Goal: Complete application form

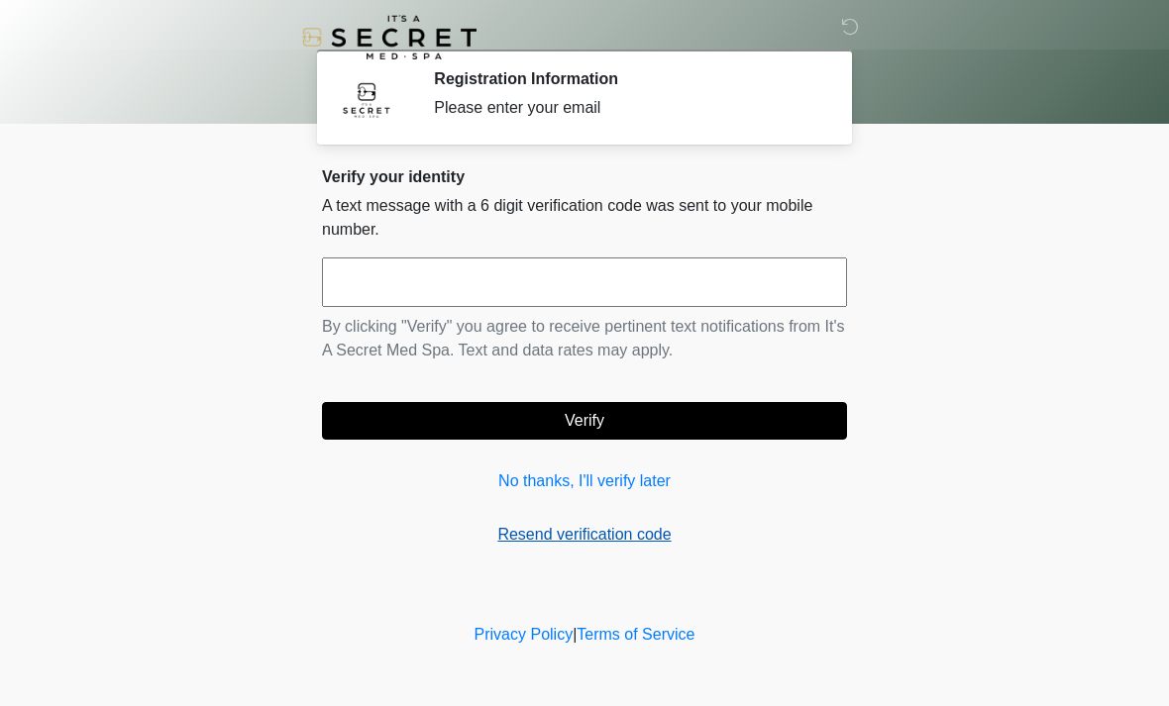
click at [659, 542] on link "Resend verification code" at bounding box center [584, 535] width 525 height 24
click at [645, 538] on link "Resend verification code" at bounding box center [584, 535] width 525 height 24
click at [615, 538] on link "Resend verification code" at bounding box center [584, 535] width 525 height 24
click at [781, 543] on link "Resend verification code" at bounding box center [584, 535] width 525 height 24
click at [647, 529] on link "Resend verification code" at bounding box center [584, 535] width 525 height 24
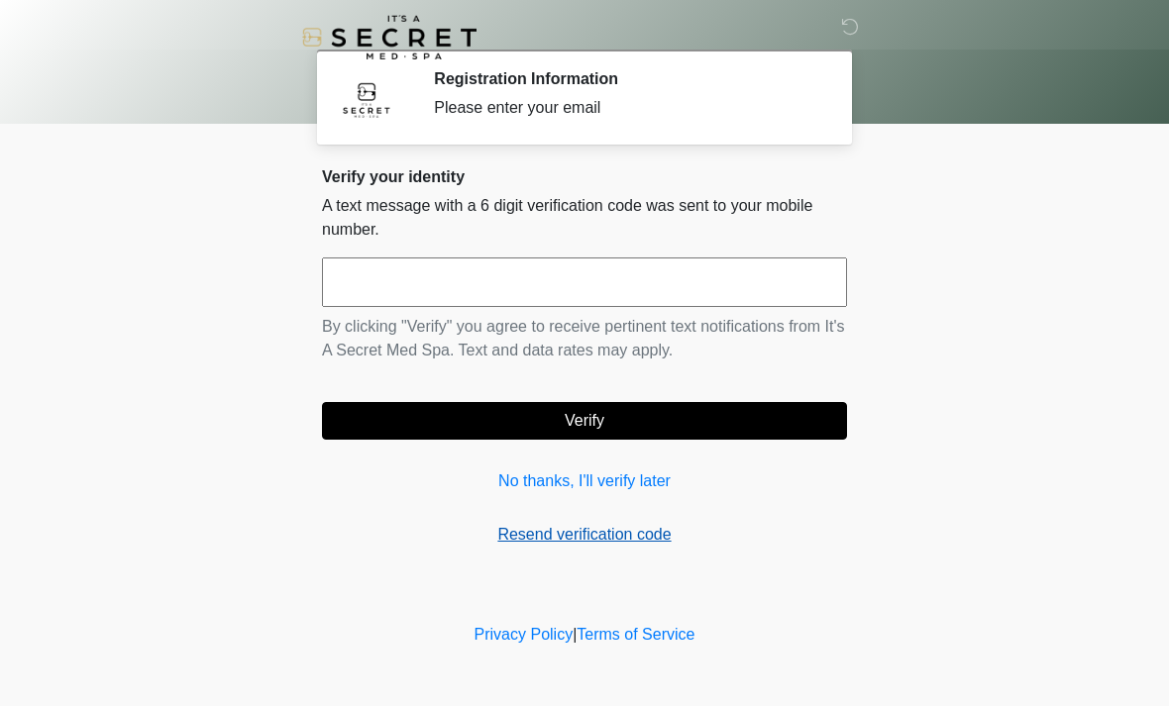
click at [636, 538] on link "Resend verification code" at bounding box center [584, 535] width 525 height 24
click at [657, 487] on link "No thanks, I'll verify later" at bounding box center [584, 482] width 525 height 24
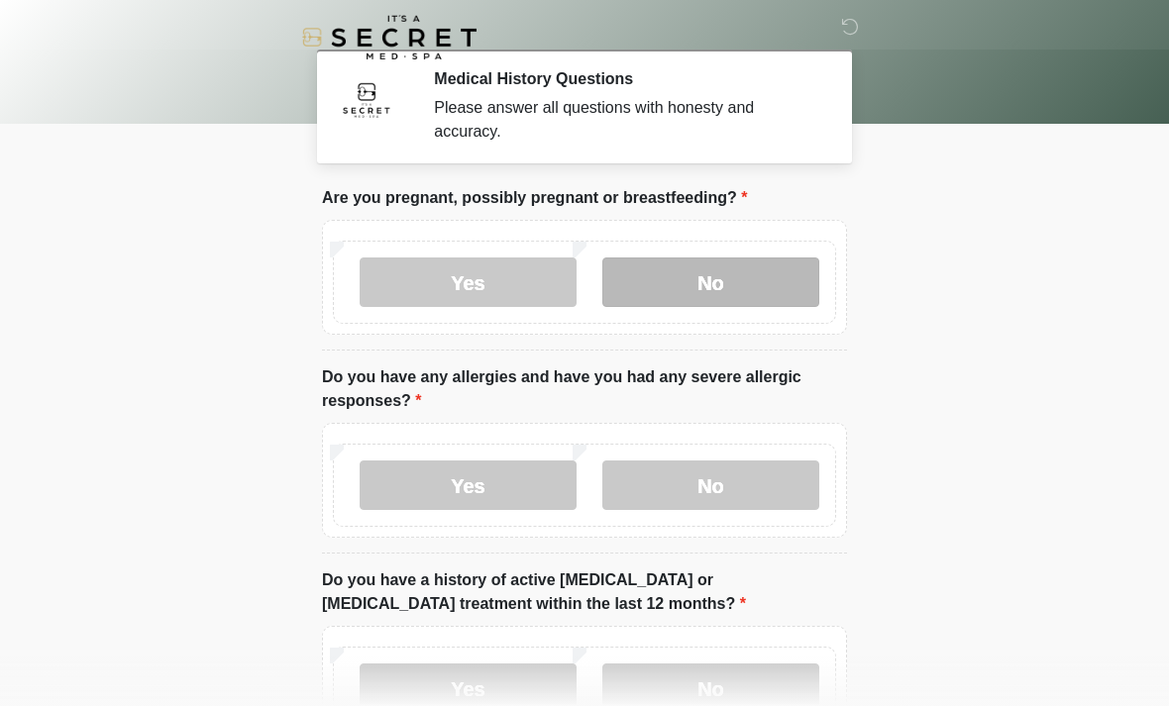
click at [755, 284] on label "No" at bounding box center [710, 283] width 217 height 50
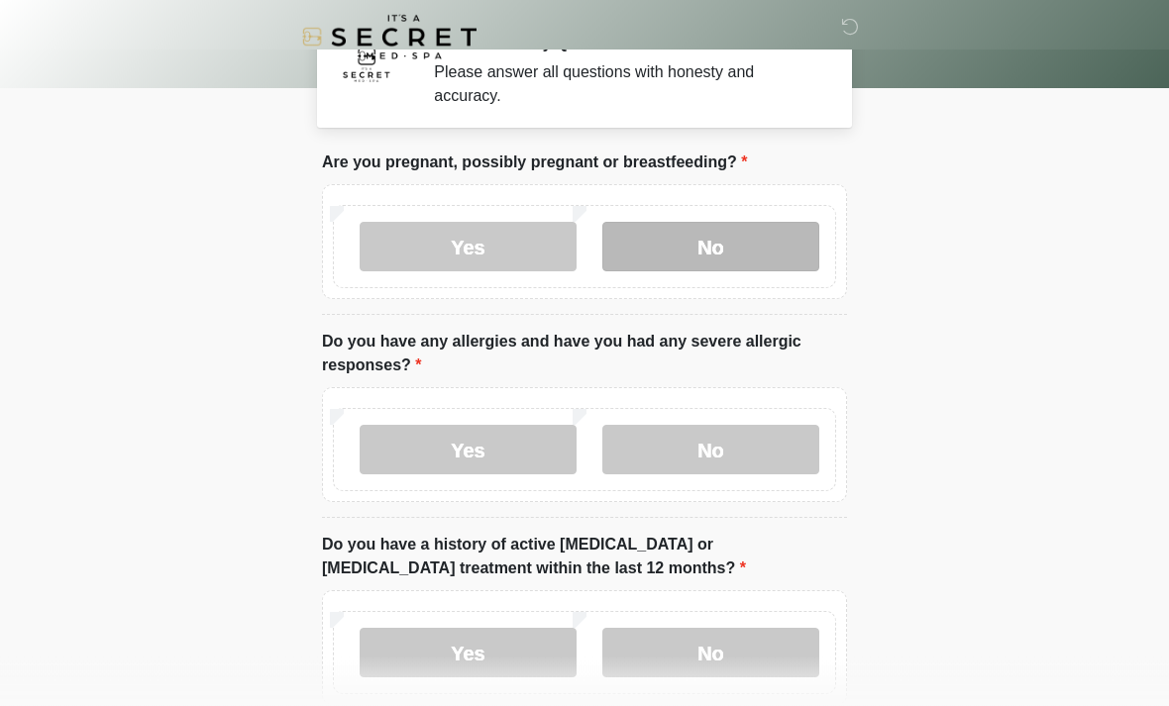
scroll to position [37, 0]
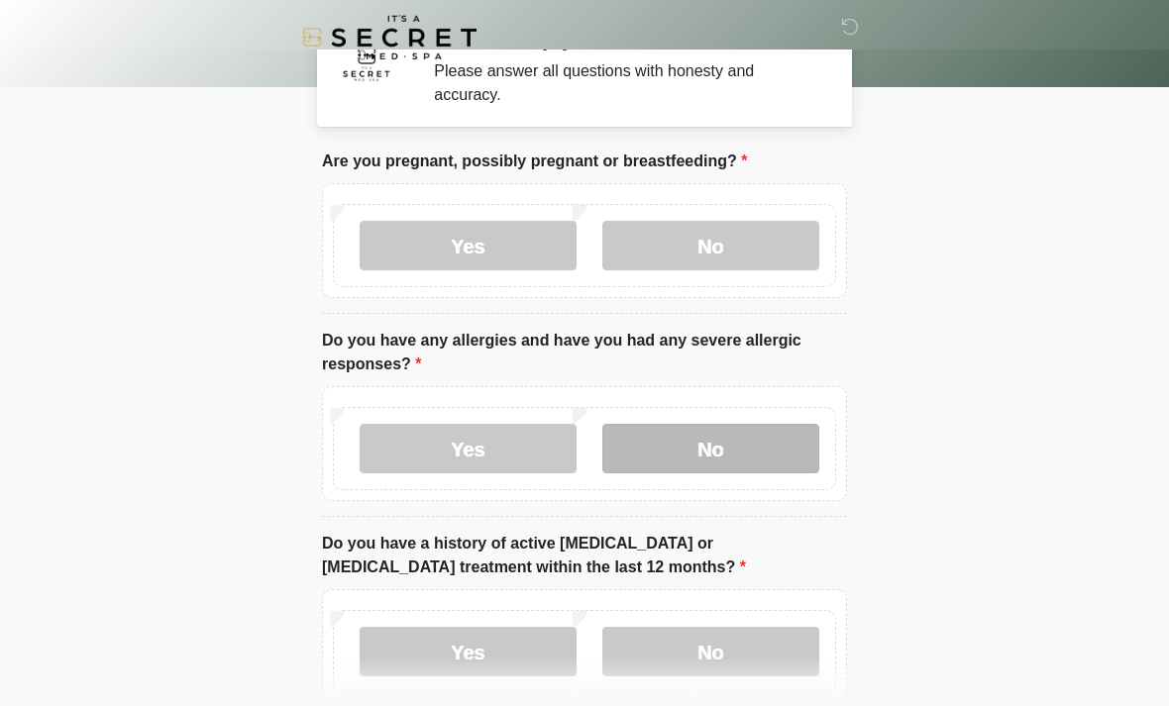
click at [779, 442] on label "No" at bounding box center [710, 449] width 217 height 50
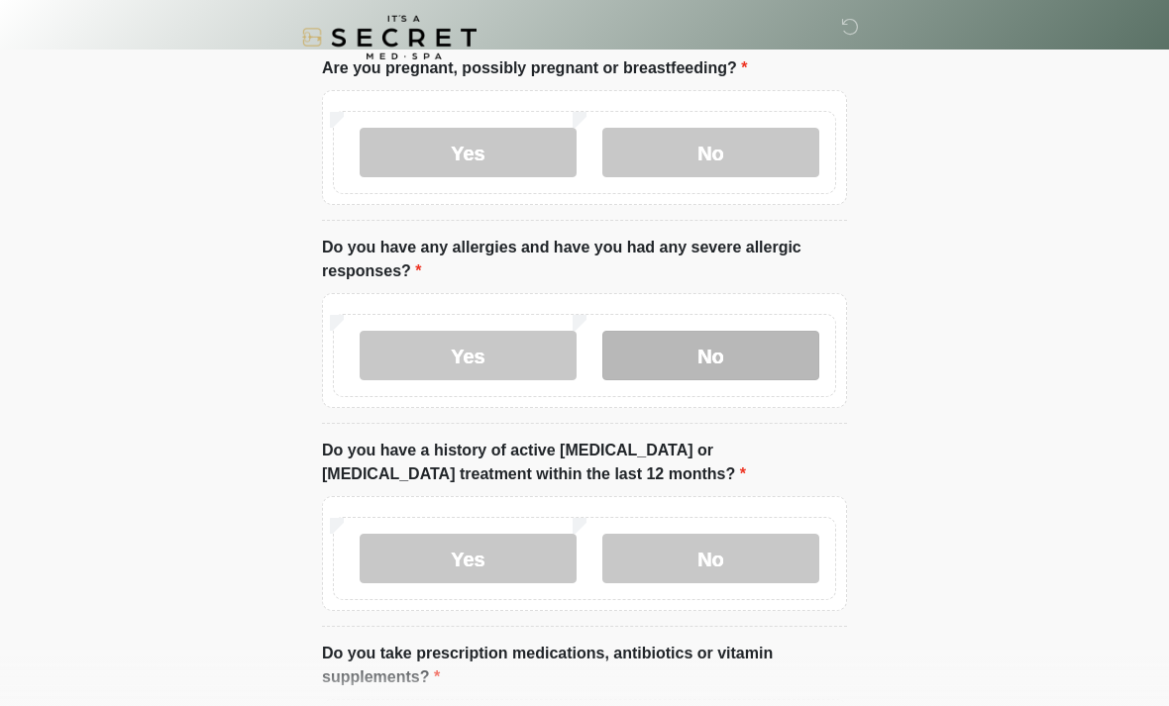
scroll to position [134, 0]
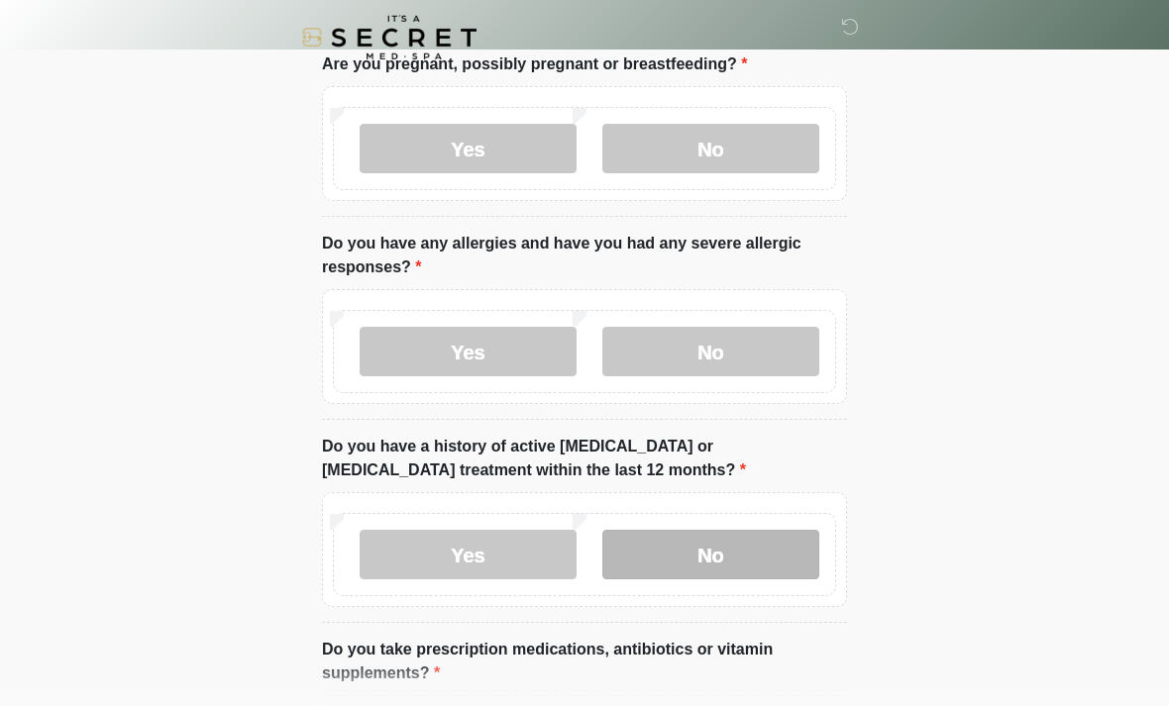
click at [790, 547] on label "No" at bounding box center [710, 555] width 217 height 50
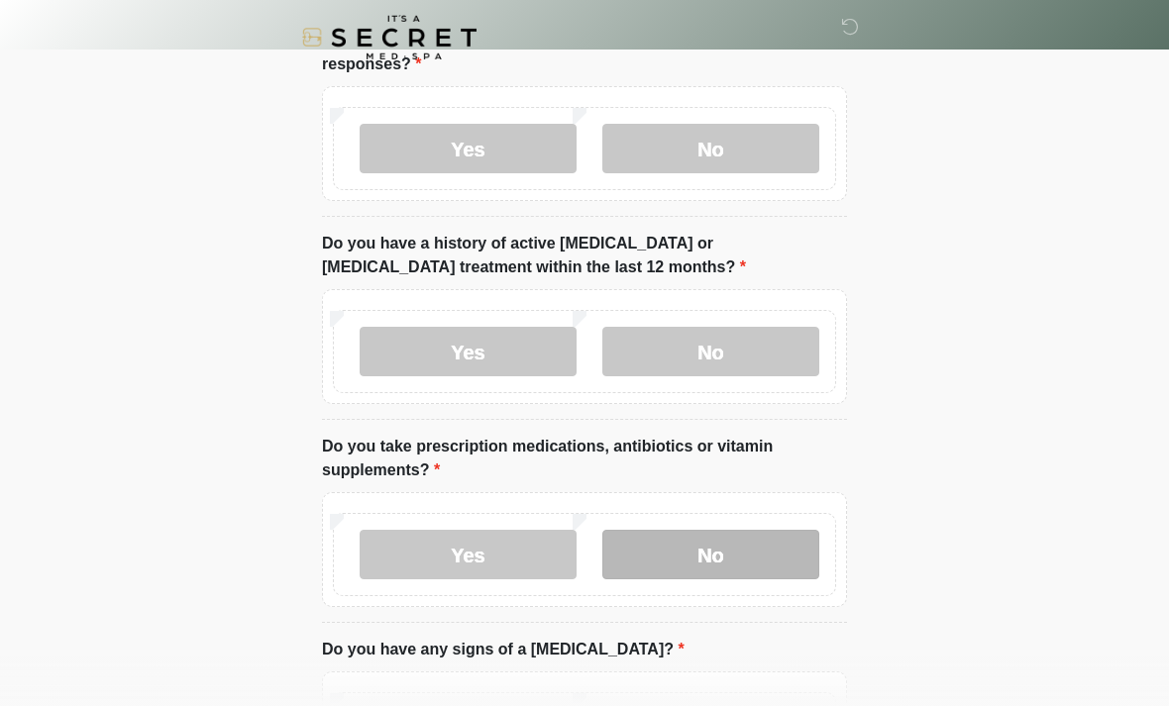
click at [783, 539] on label "No" at bounding box center [710, 555] width 217 height 50
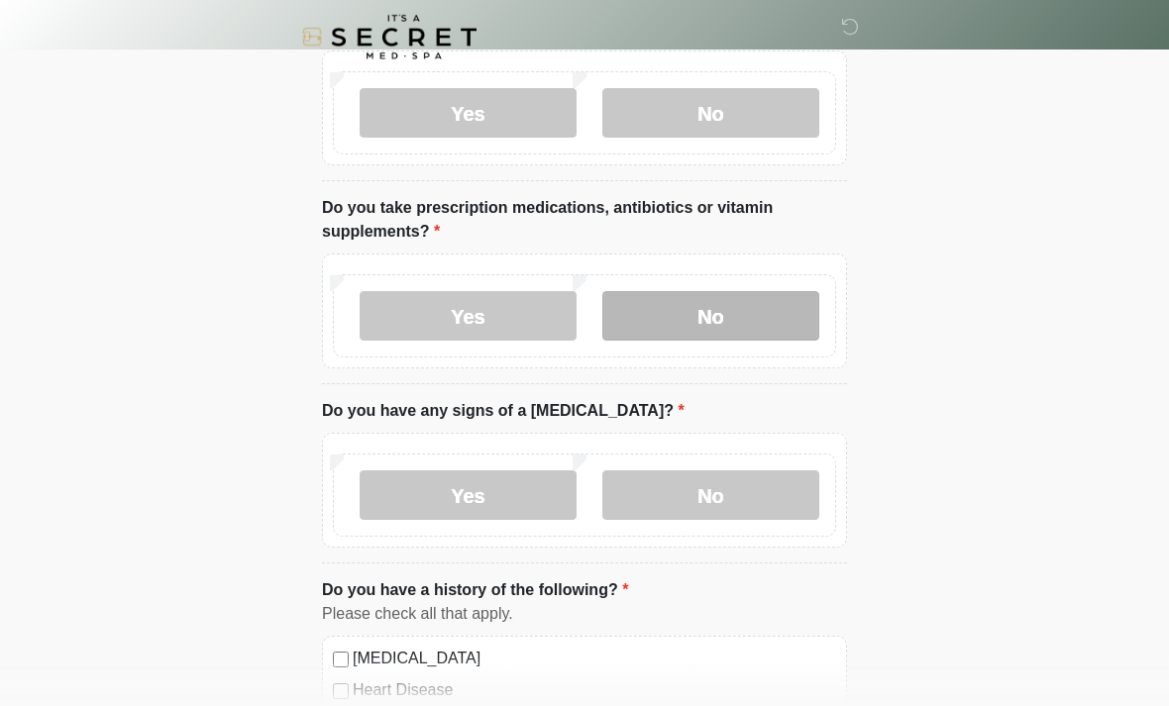
scroll to position [577, 0]
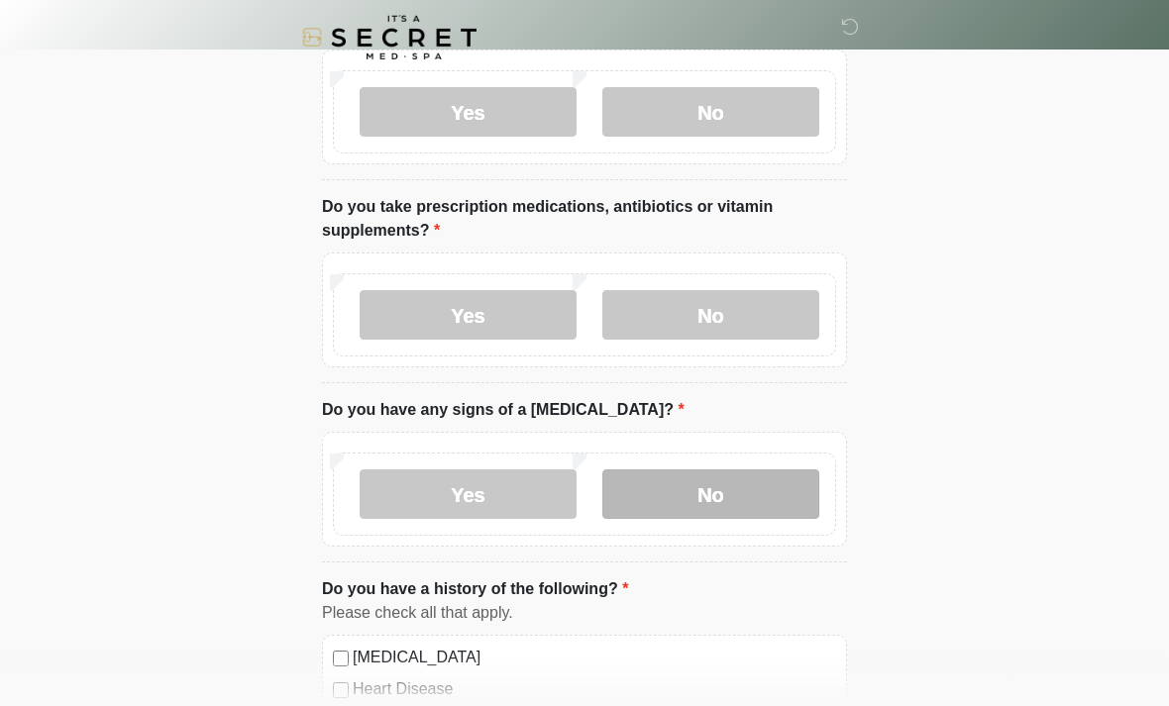
click at [790, 503] on label "No" at bounding box center [710, 495] width 217 height 50
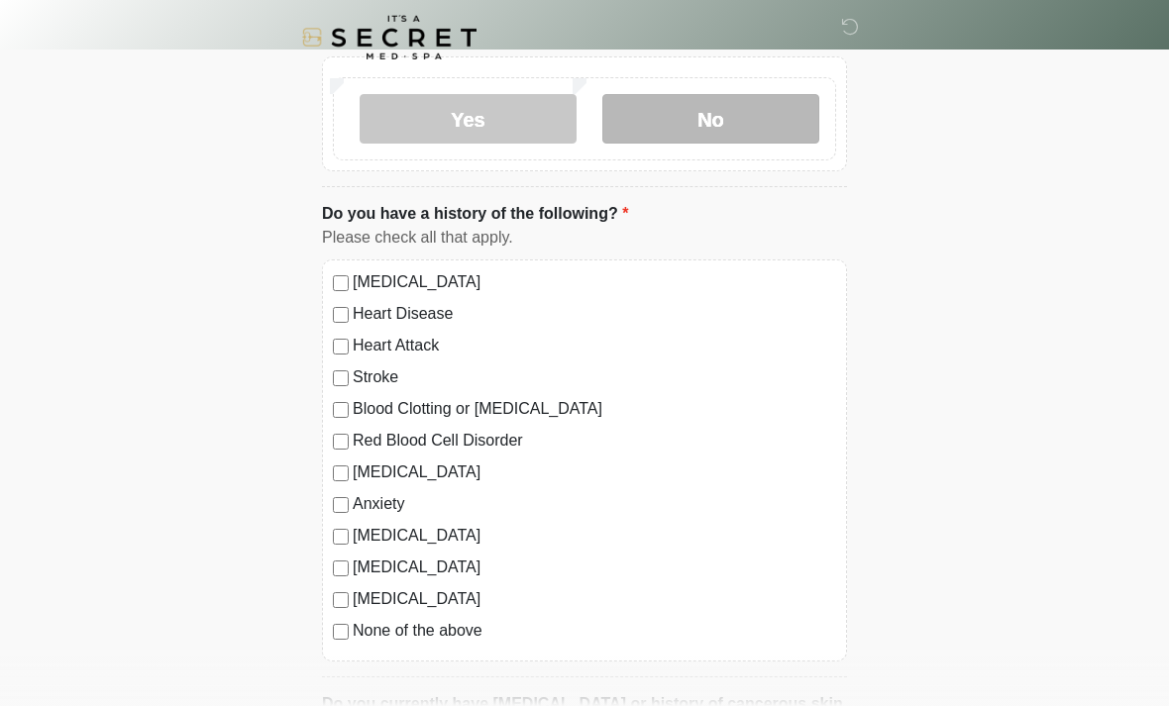
scroll to position [952, 0]
click at [457, 619] on label "None of the above" at bounding box center [594, 631] width 483 height 24
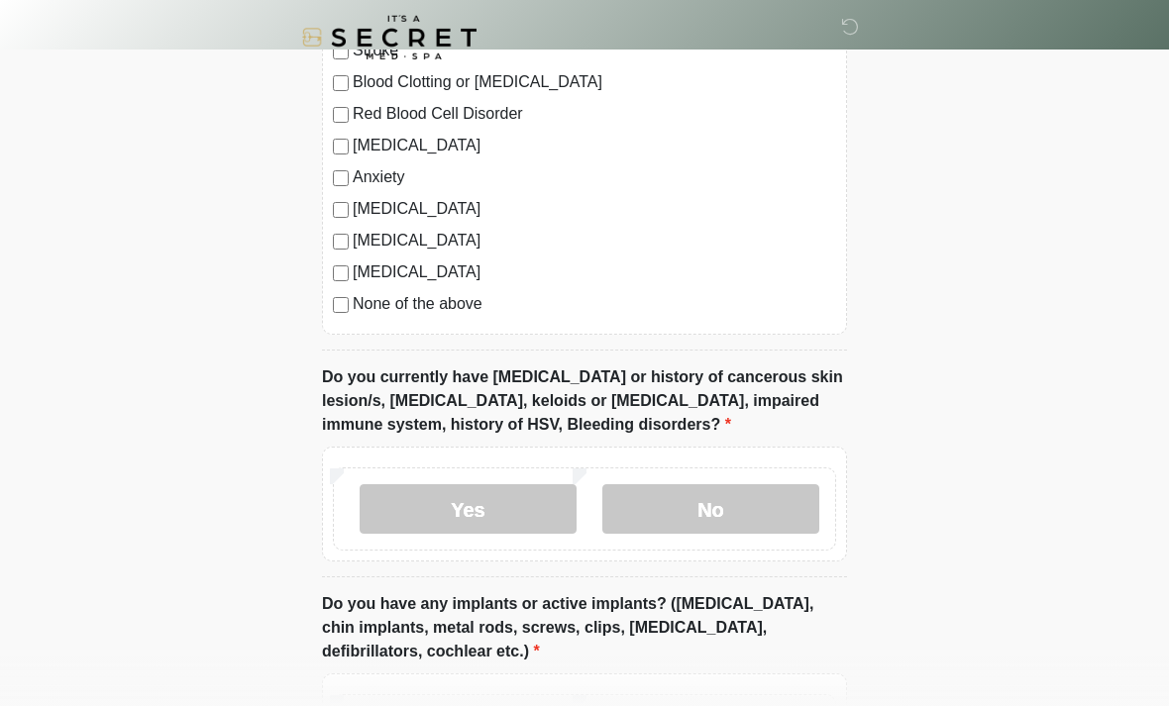
scroll to position [1295, 0]
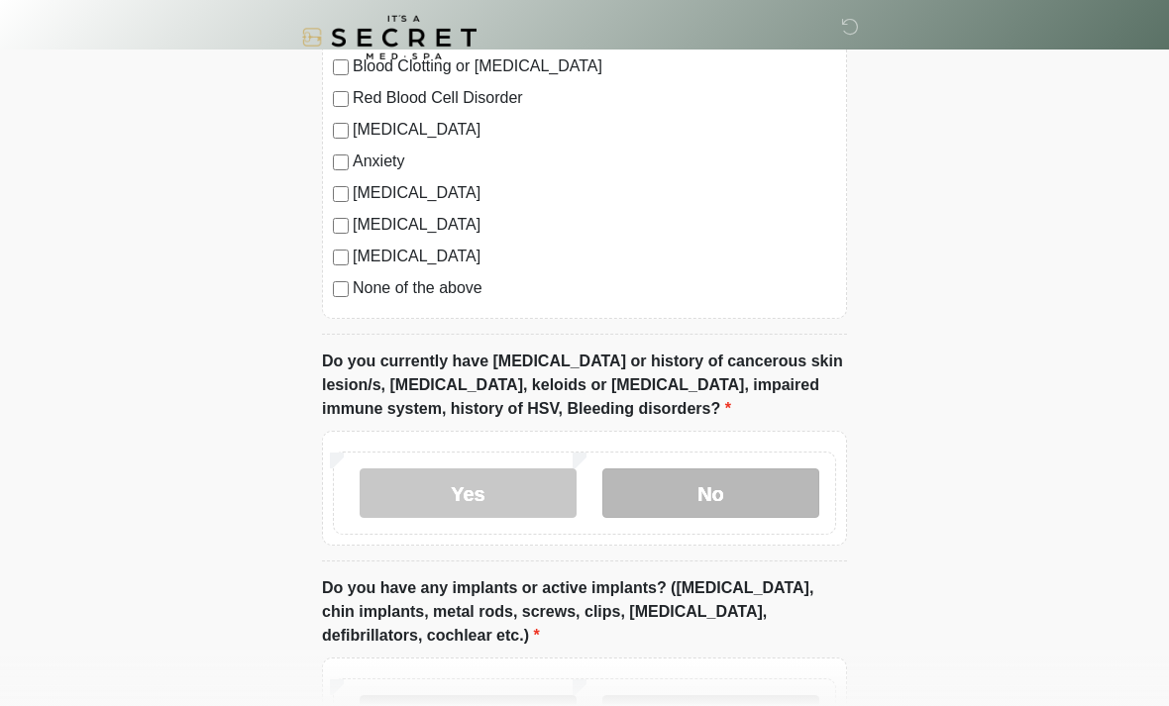
click at [761, 486] on label "No" at bounding box center [710, 494] width 217 height 50
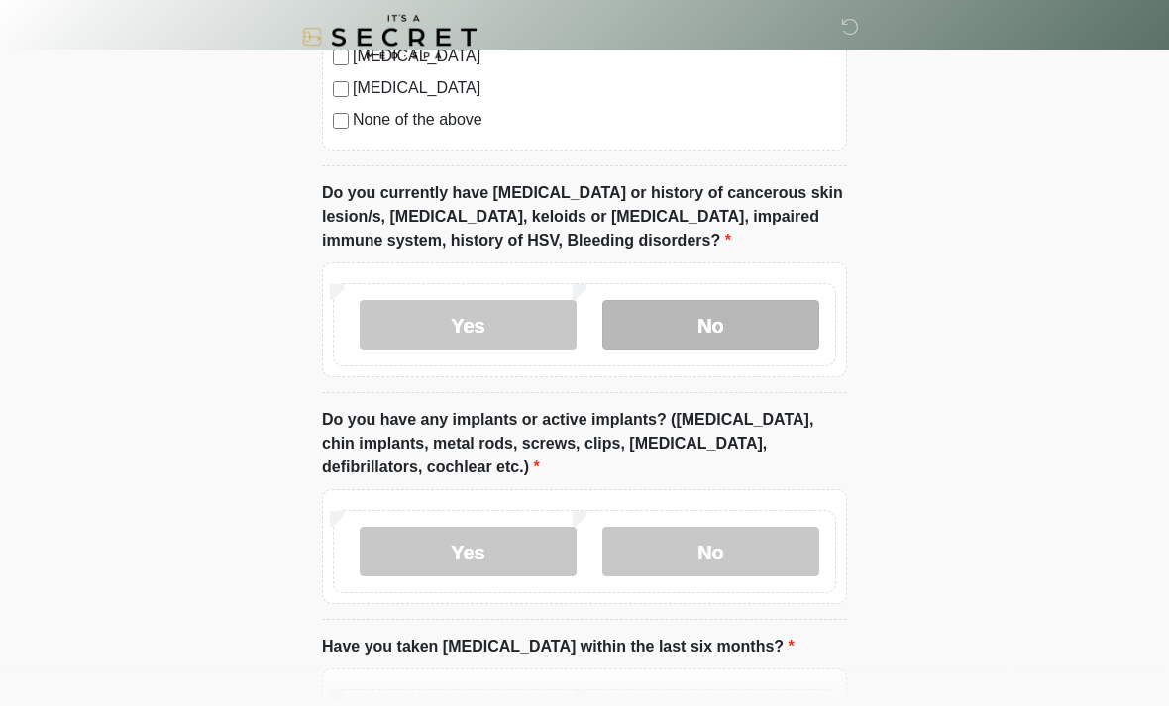
scroll to position [1485, 0]
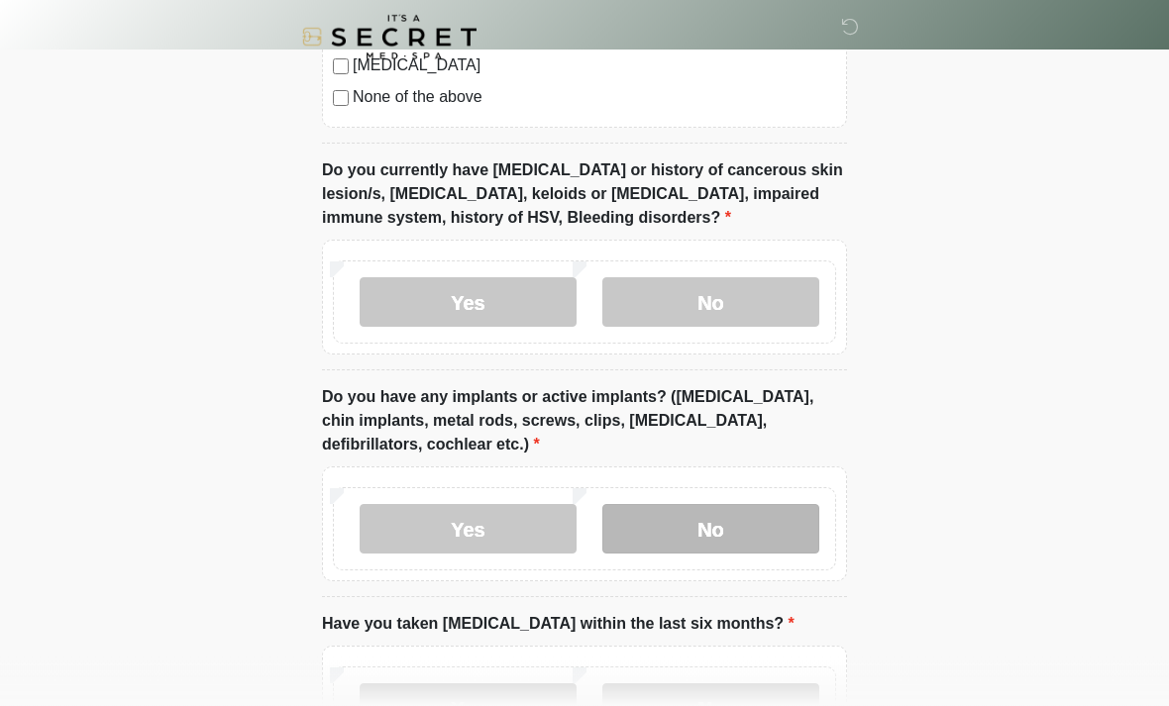
click at [779, 515] on label "No" at bounding box center [710, 530] width 217 height 50
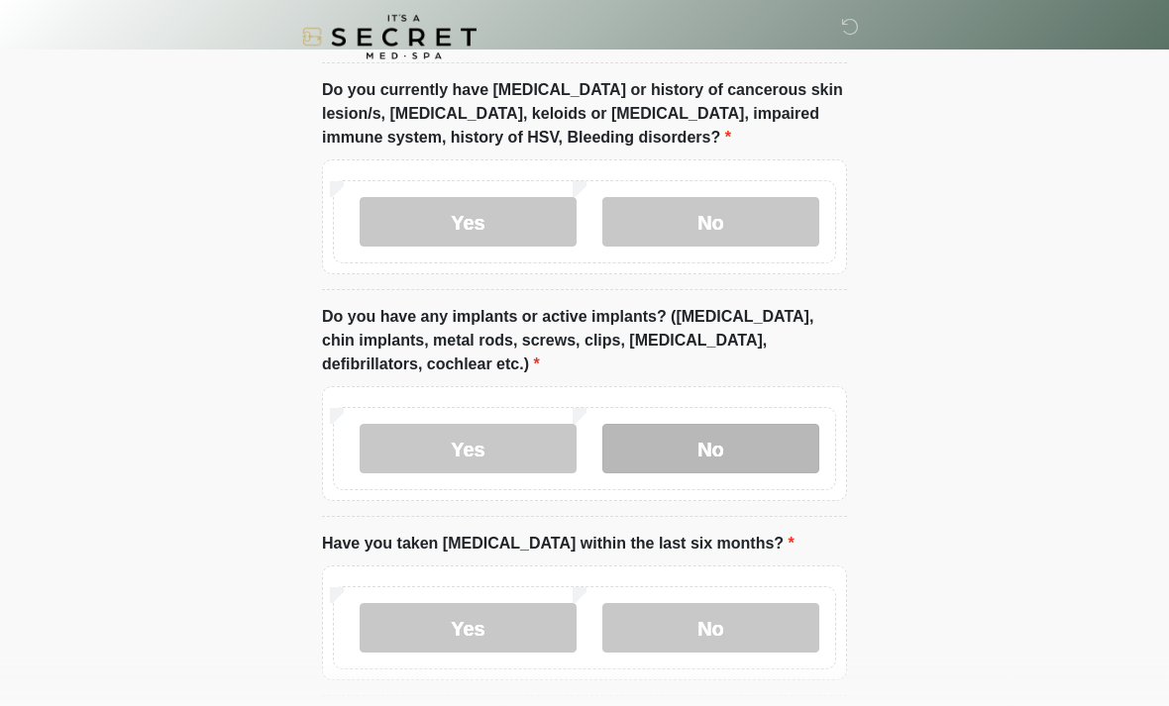
scroll to position [1569, 0]
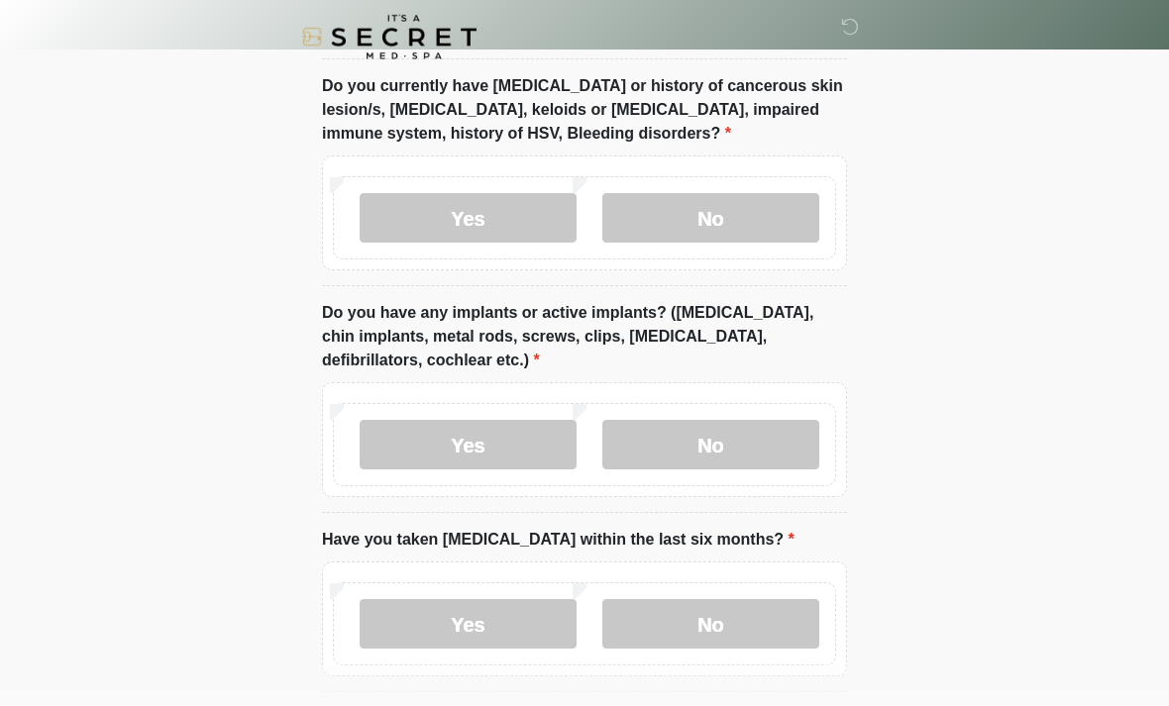
click at [748, 589] on div "Yes No" at bounding box center [584, 624] width 503 height 83
click at [781, 606] on label "No" at bounding box center [710, 625] width 217 height 50
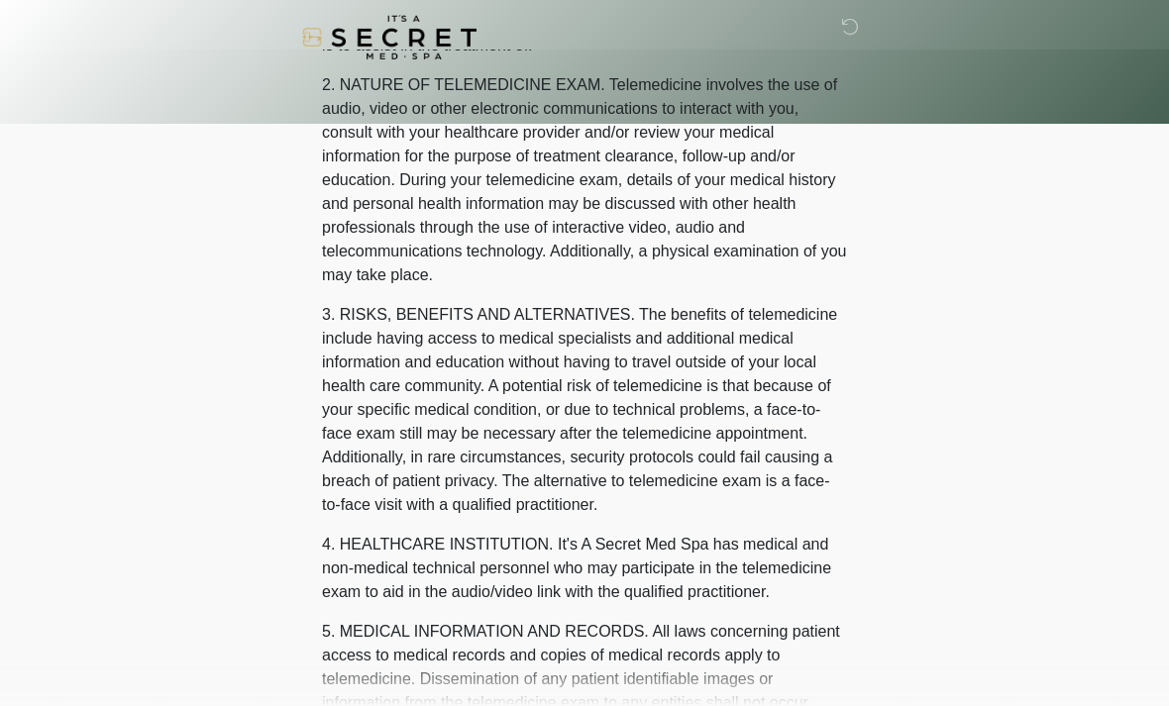
scroll to position [0, 0]
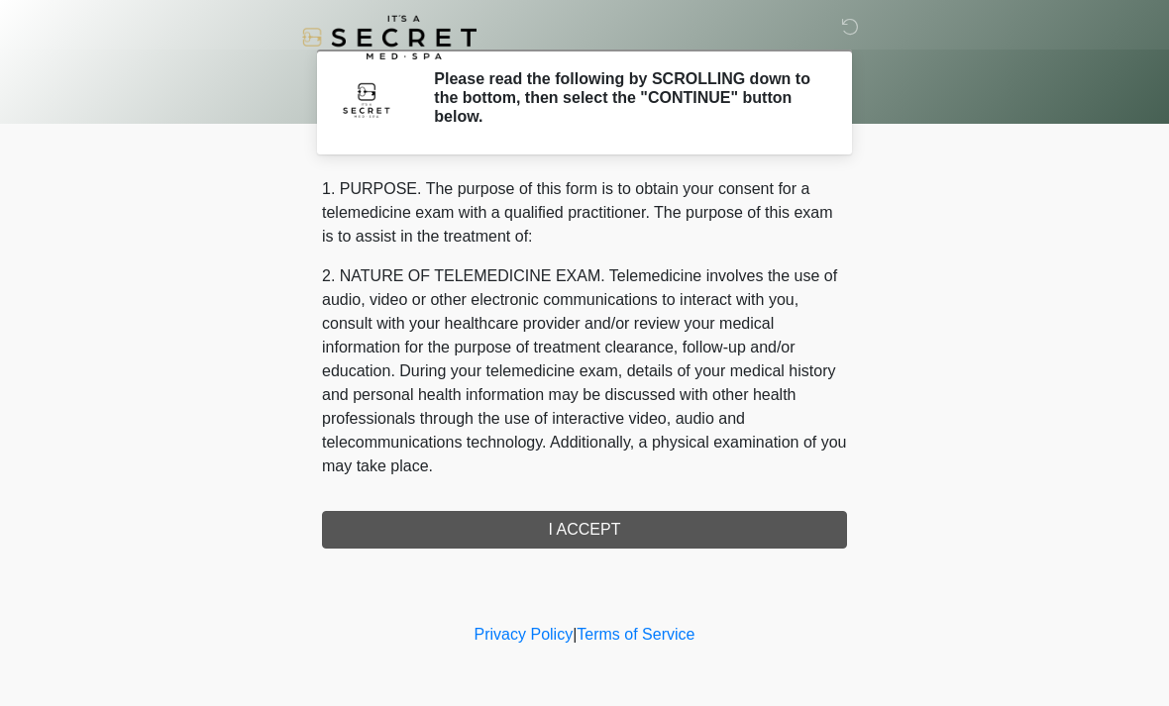
click at [773, 520] on div "1. PURPOSE. The purpose of this form is to obtain your consent for a telemedici…" at bounding box center [584, 362] width 525 height 371
click at [743, 522] on div "1. PURPOSE. The purpose of this form is to obtain your consent for a telemedici…" at bounding box center [584, 362] width 525 height 371
click at [599, 529] on div "1. PURPOSE. The purpose of this form is to obtain your consent for a telemedici…" at bounding box center [584, 362] width 525 height 371
click at [610, 529] on div "1. PURPOSE. The purpose of this form is to obtain your consent for a telemedici…" at bounding box center [584, 362] width 525 height 371
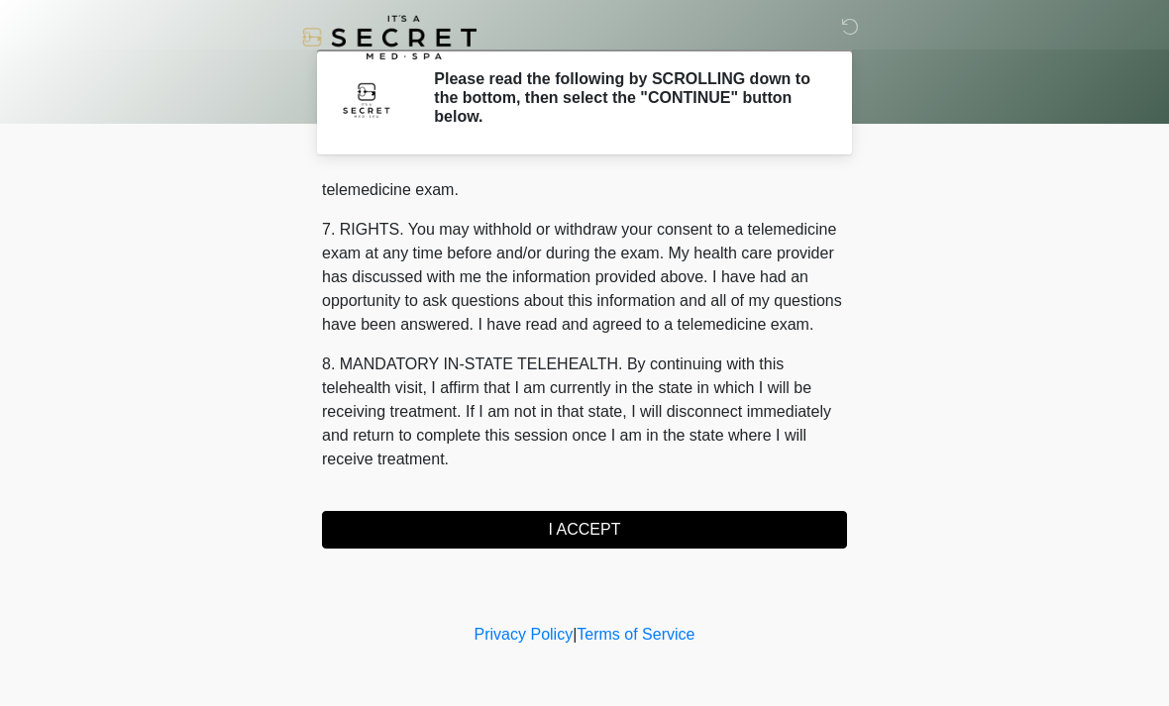
scroll to position [839, 0]
click at [680, 524] on button "I ACCEPT" at bounding box center [584, 530] width 525 height 38
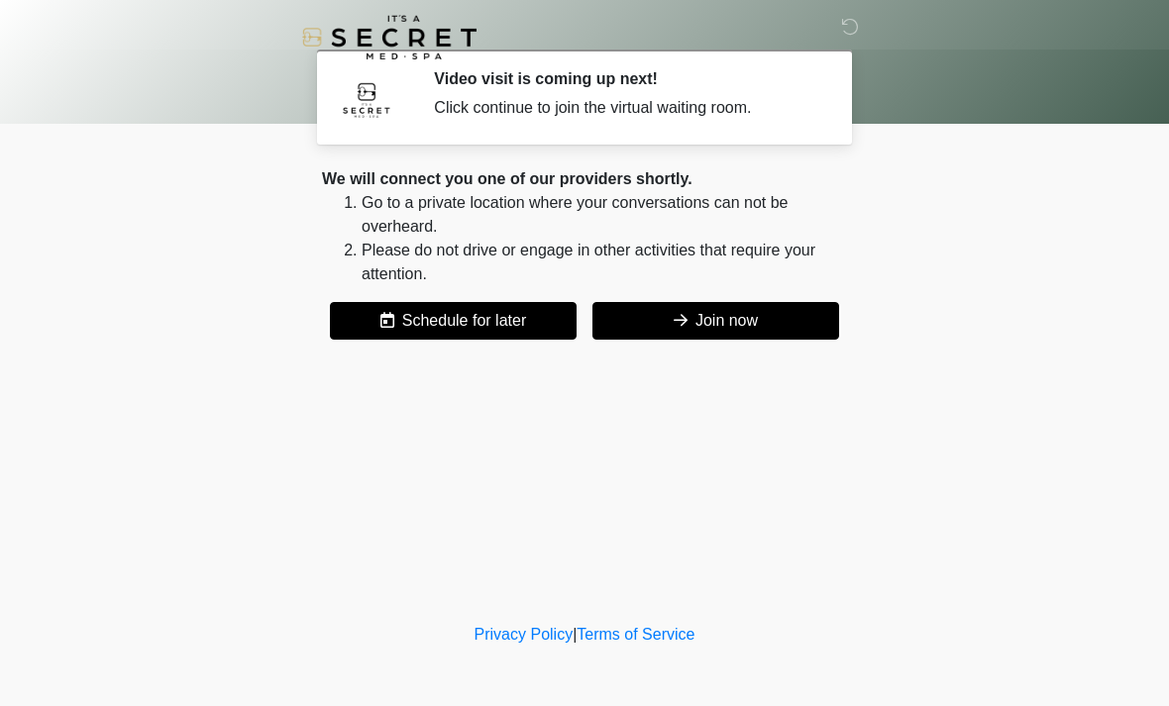
click at [795, 317] on button "Join now" at bounding box center [715, 321] width 247 height 38
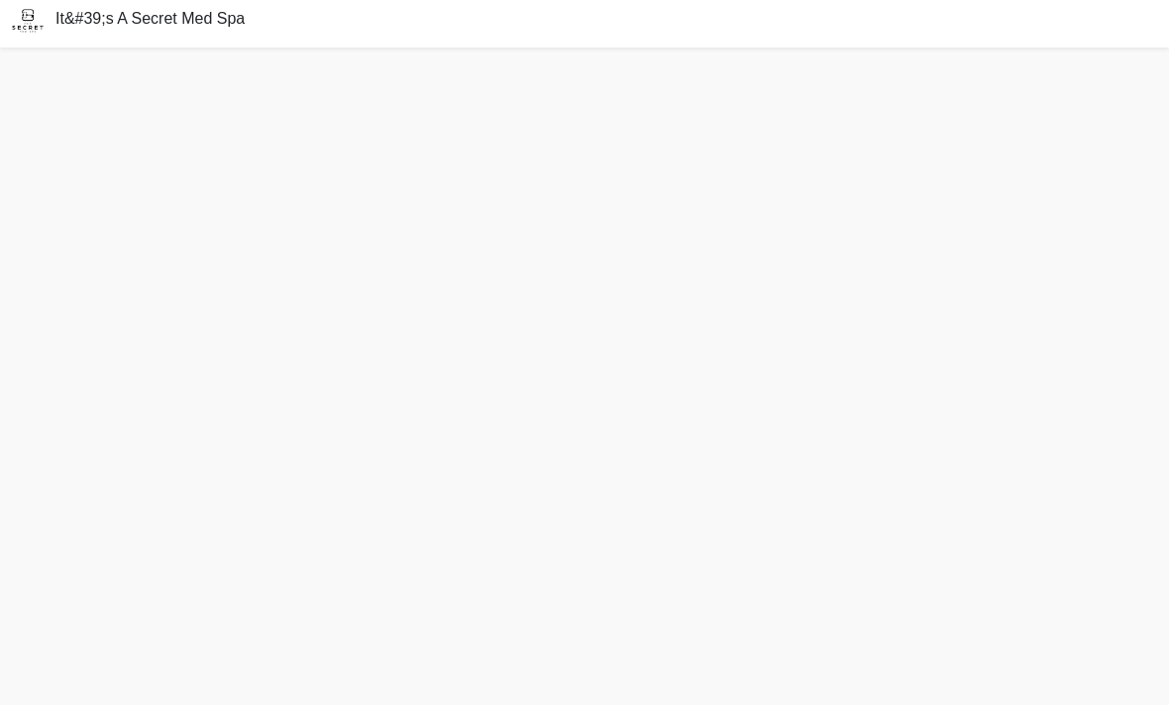
scroll to position [44, 0]
